Goal: Transaction & Acquisition: Purchase product/service

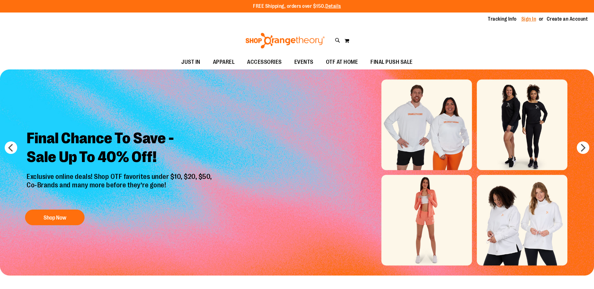
click at [529, 20] on link "Sign In" at bounding box center [529, 19] width 15 height 7
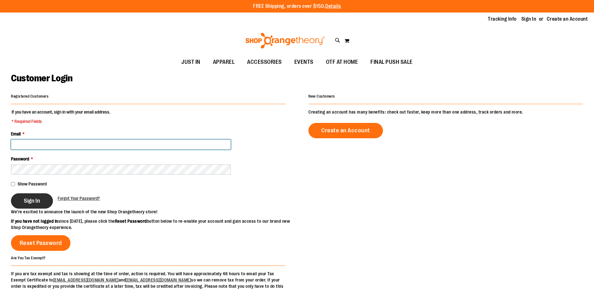
type input "**********"
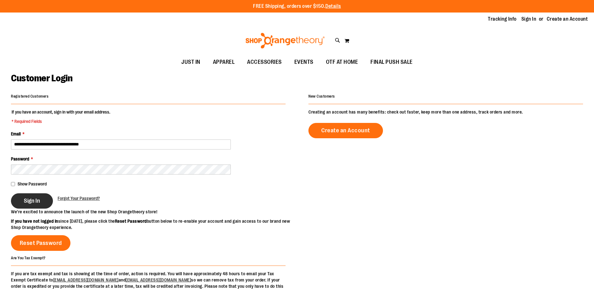
type input "**********"
click at [28, 202] on span "Sign In" at bounding box center [32, 201] width 16 height 7
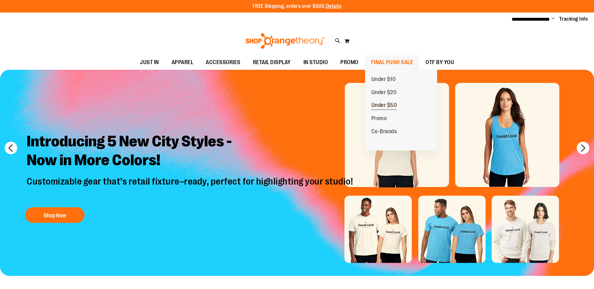
type input "**********"
click at [383, 104] on span "Under $50" at bounding box center [385, 106] width 26 height 8
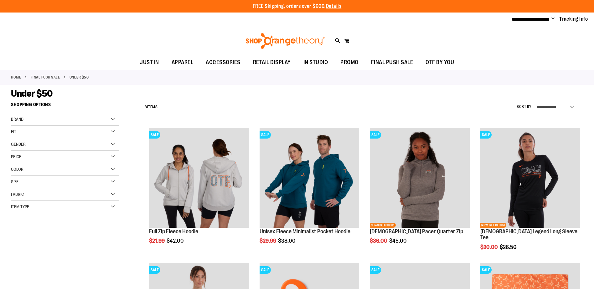
type input "**********"
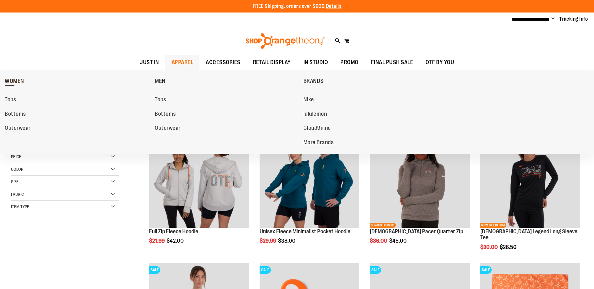
click at [13, 82] on span "WOMEN" at bounding box center [14, 82] width 19 height 8
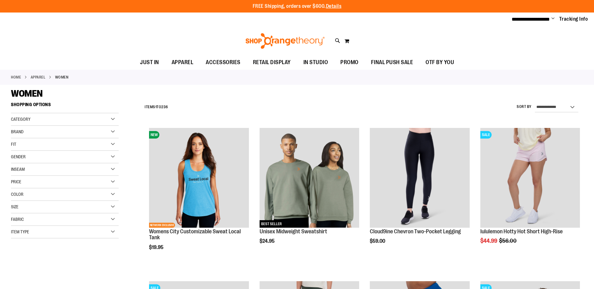
type input "**********"
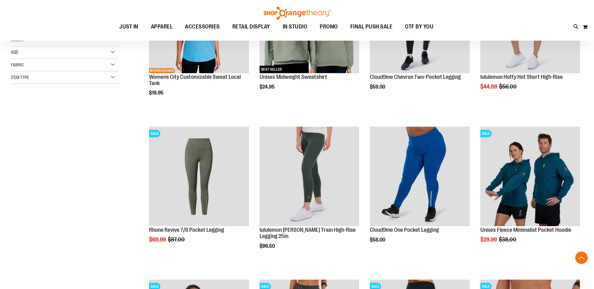
scroll to position [155, 0]
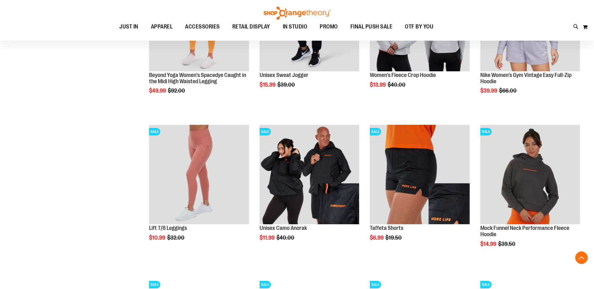
scroll to position [619, 0]
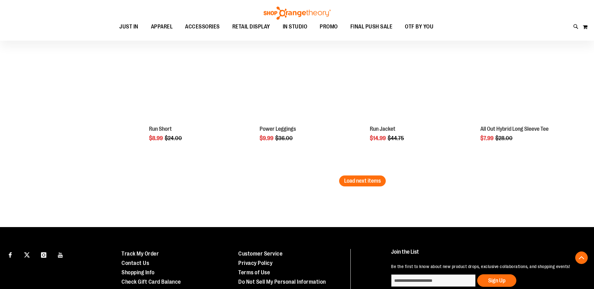
scroll to position [1344, 0]
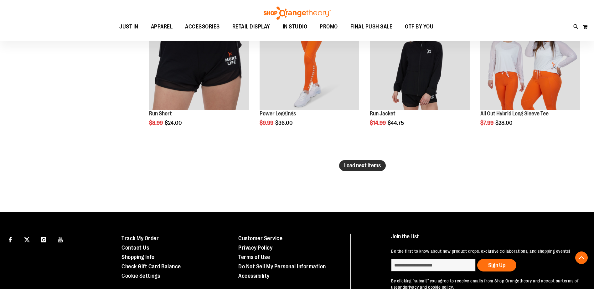
click at [380, 167] on span "Load next items" at bounding box center [362, 166] width 37 height 6
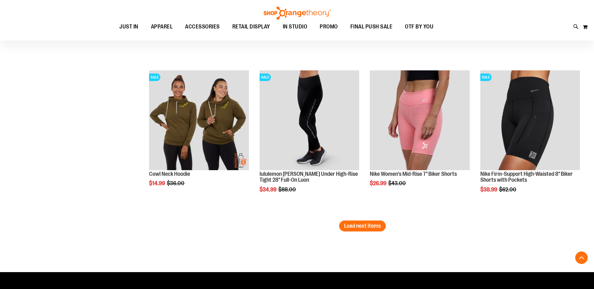
scroll to position [1758, 0]
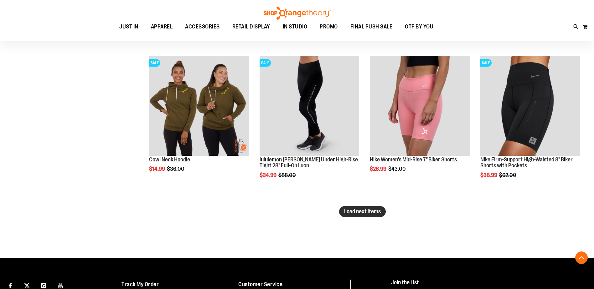
click at [346, 212] on span "Load next items" at bounding box center [362, 212] width 37 height 6
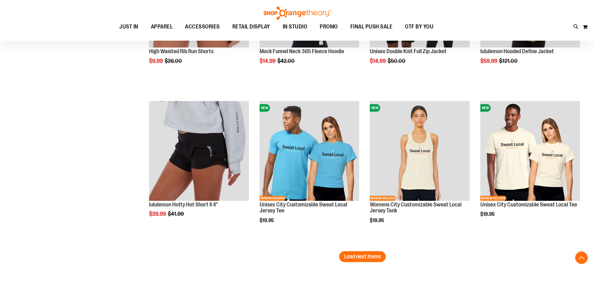
scroll to position [2176, 0]
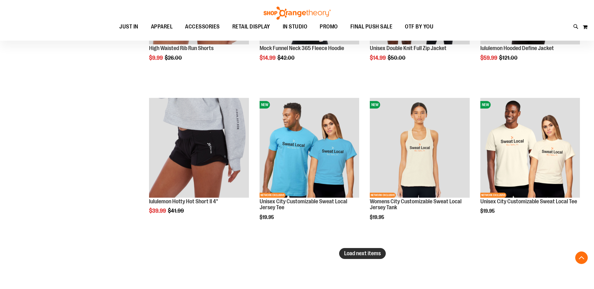
click at [373, 255] on span "Load next items" at bounding box center [362, 254] width 37 height 6
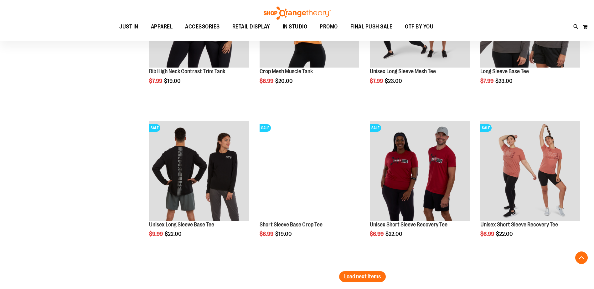
scroll to position [2616, 0]
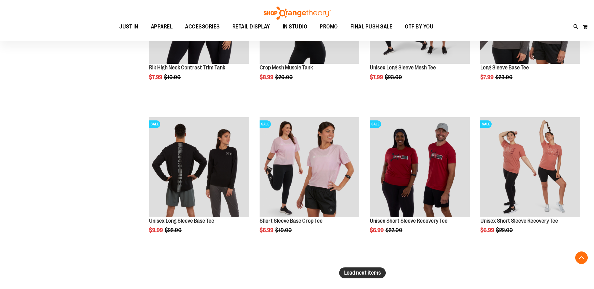
click at [362, 270] on span "Load next items" at bounding box center [362, 273] width 37 height 6
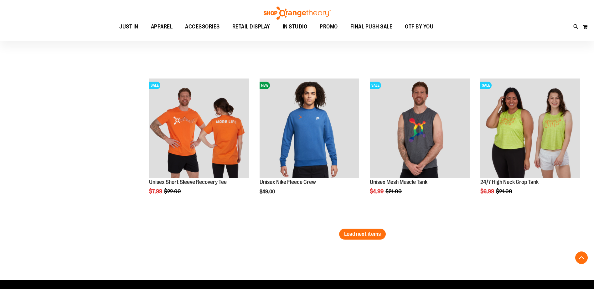
scroll to position [3123, 0]
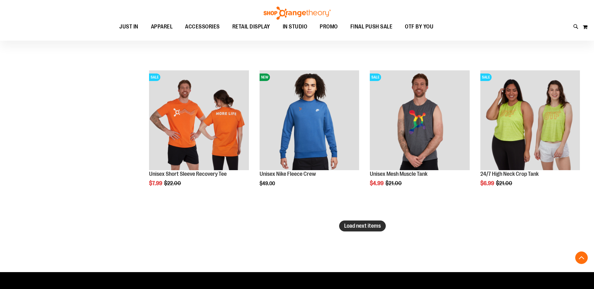
click at [375, 226] on span "Load next items" at bounding box center [362, 226] width 37 height 6
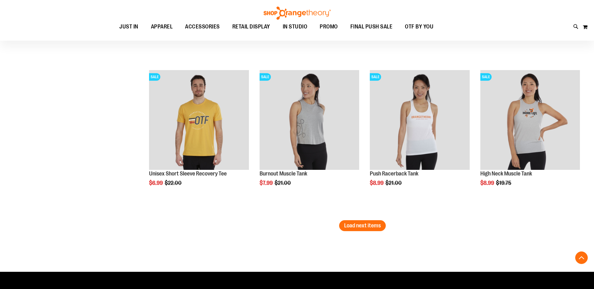
scroll to position [3592, 0]
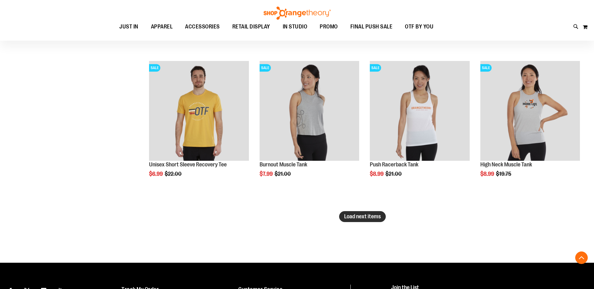
click at [360, 217] on span "Load next items" at bounding box center [362, 217] width 37 height 6
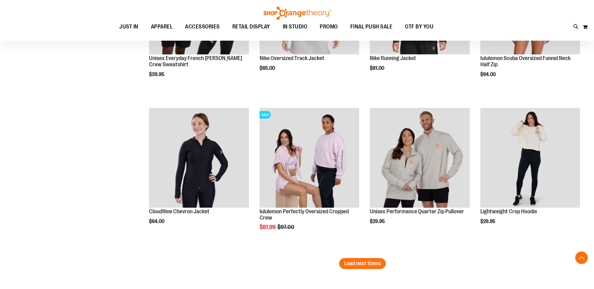
scroll to position [4010, 0]
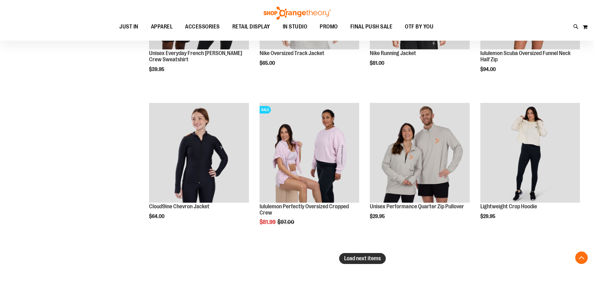
click at [375, 259] on span "Load next items" at bounding box center [362, 259] width 37 height 6
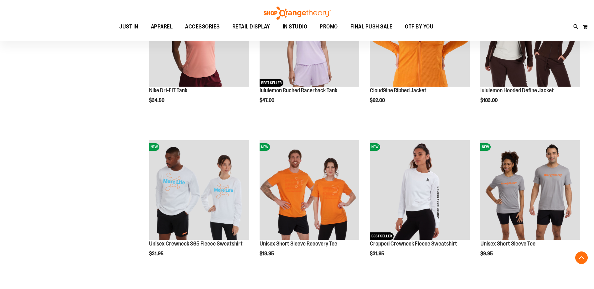
scroll to position [4466, 0]
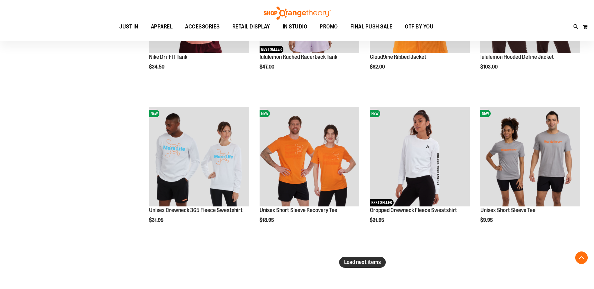
click at [354, 262] on span "Load next items" at bounding box center [362, 262] width 37 height 6
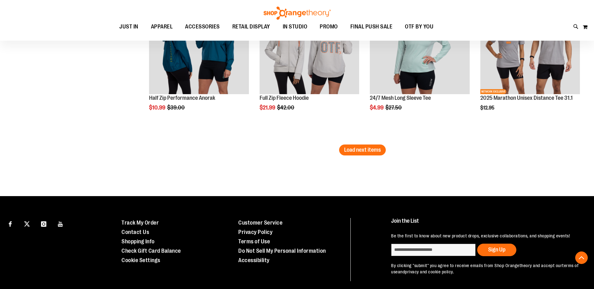
scroll to position [5062, 0]
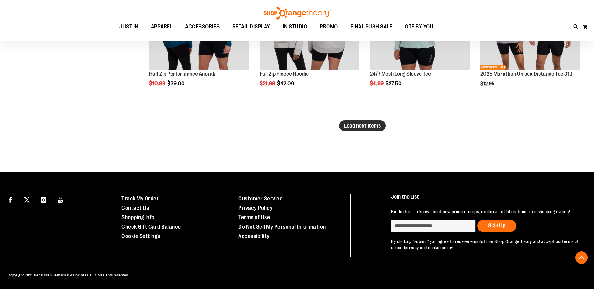
click at [347, 129] on span "Load next items" at bounding box center [362, 126] width 37 height 6
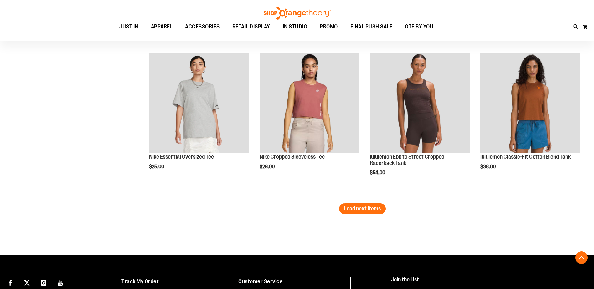
scroll to position [5479, 0]
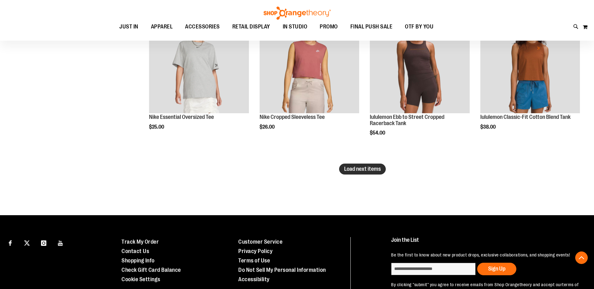
click at [367, 170] on span "Load next items" at bounding box center [362, 169] width 37 height 6
